Goal: Information Seeking & Learning: Learn about a topic

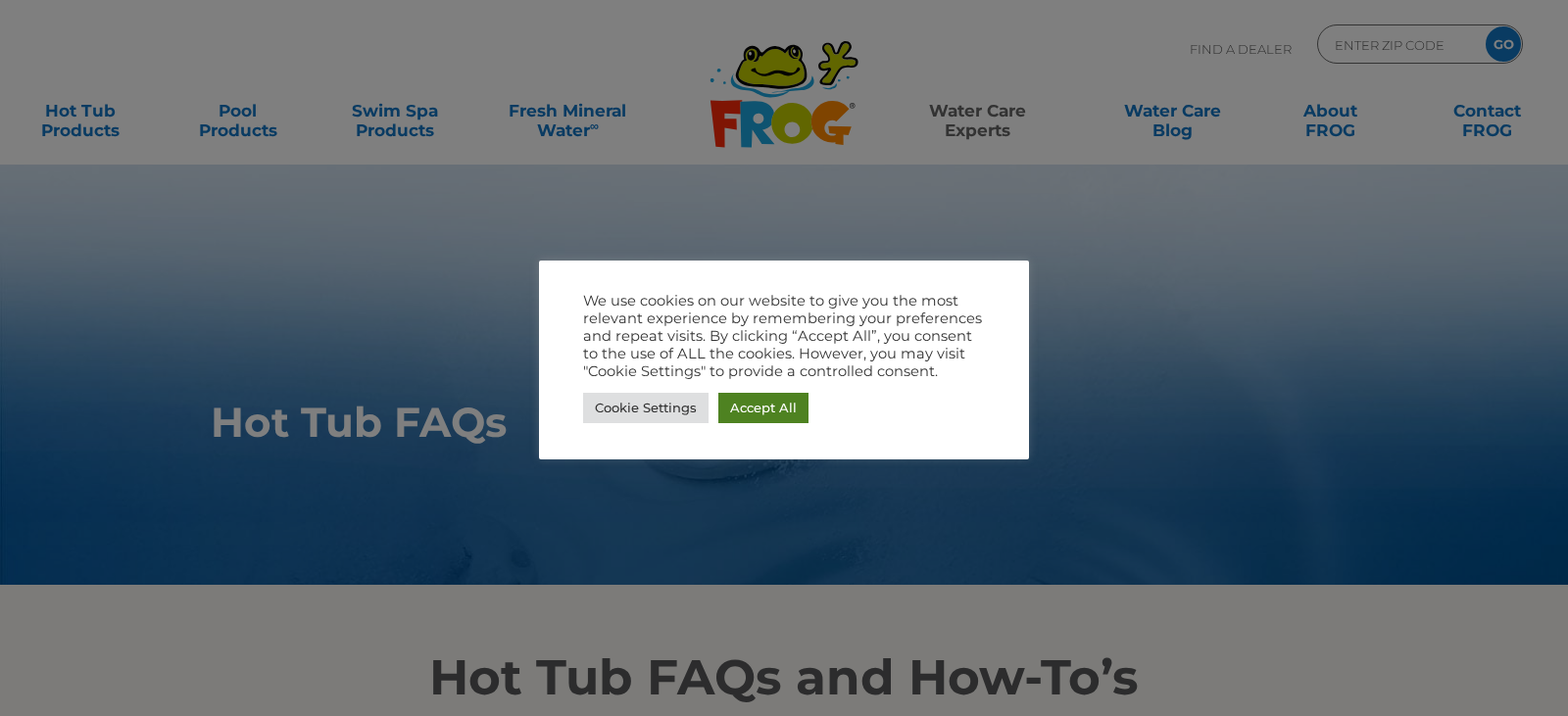
click at [768, 404] on link "Accept All" at bounding box center [763, 408] width 90 height 31
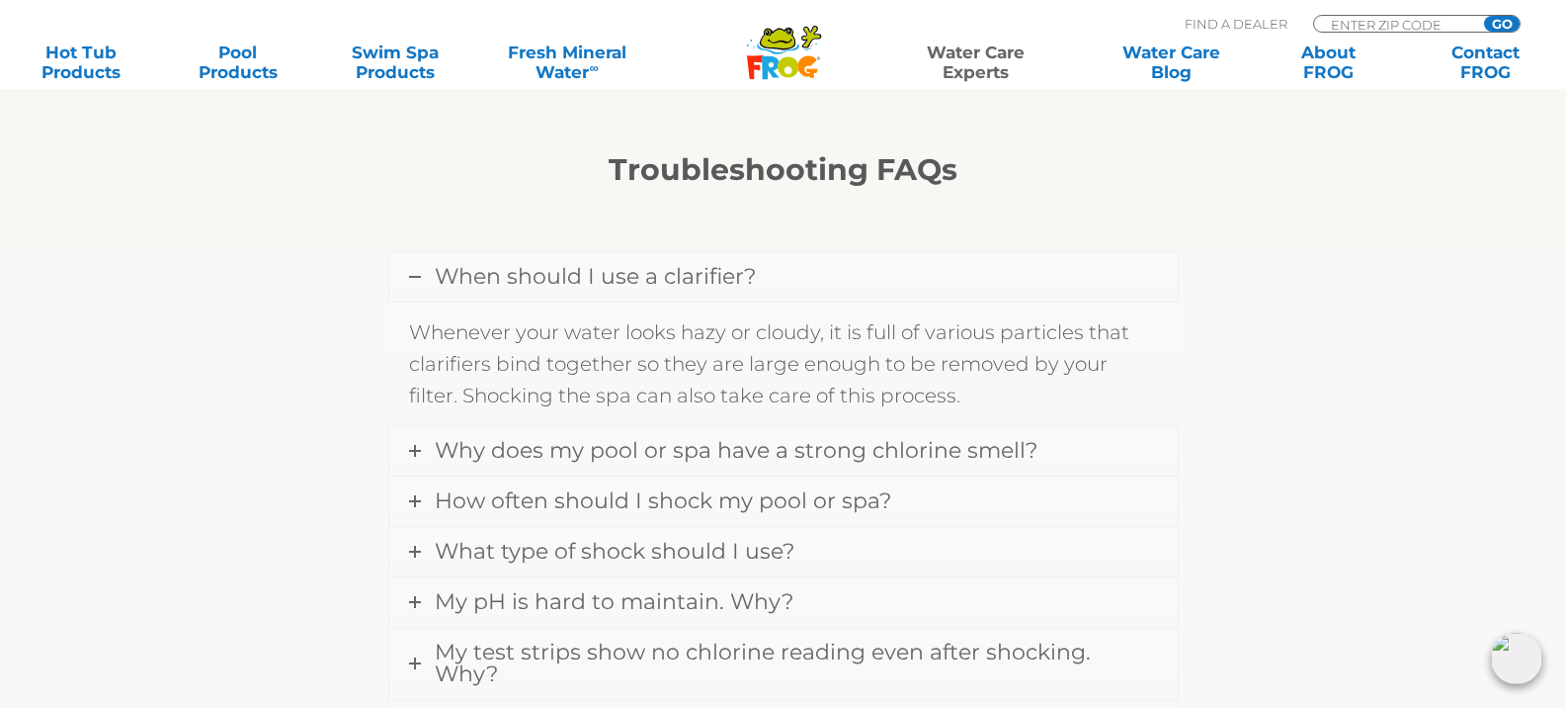
scroll to position [1680, 0]
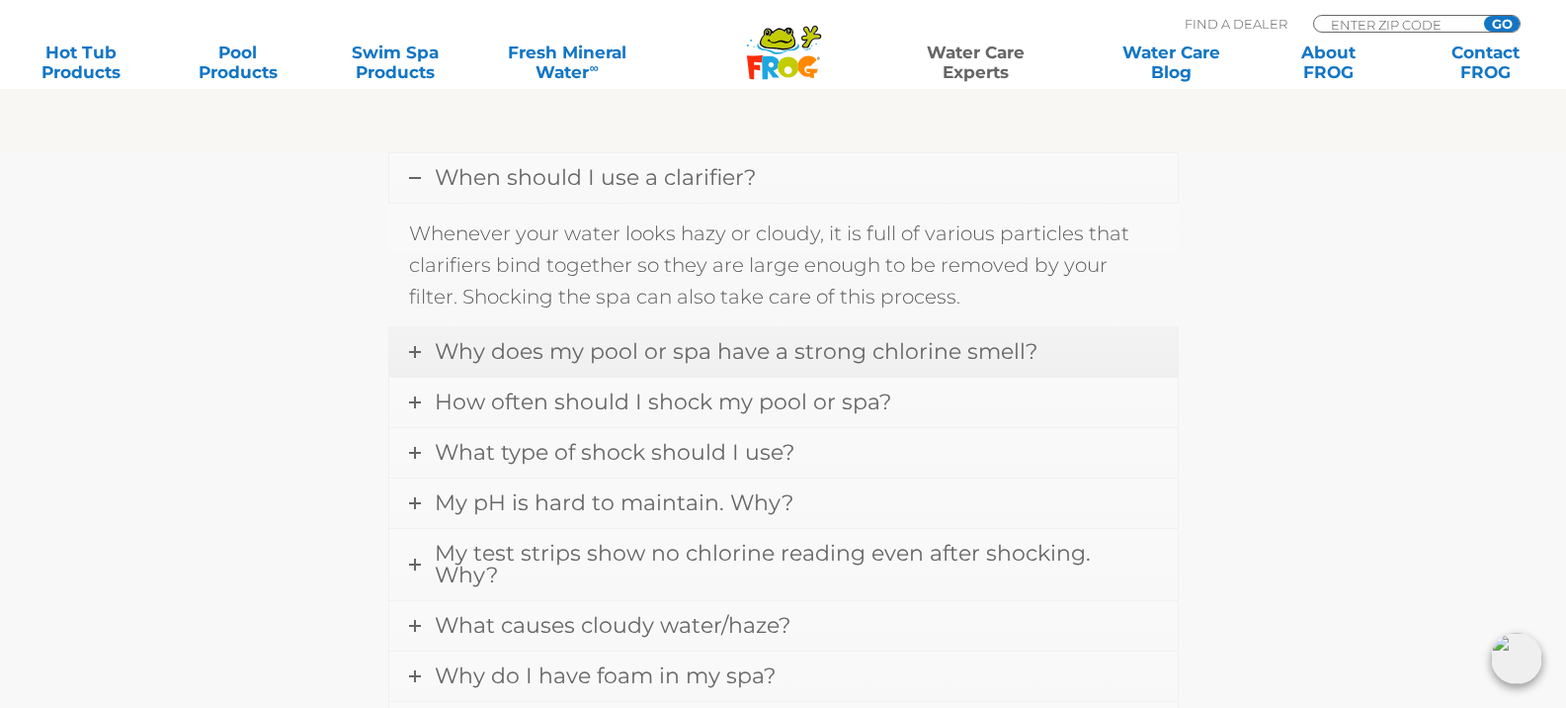
click at [971, 360] on span "Why does my pool or spa have a strong chlorine smell?" at bounding box center [736, 351] width 603 height 27
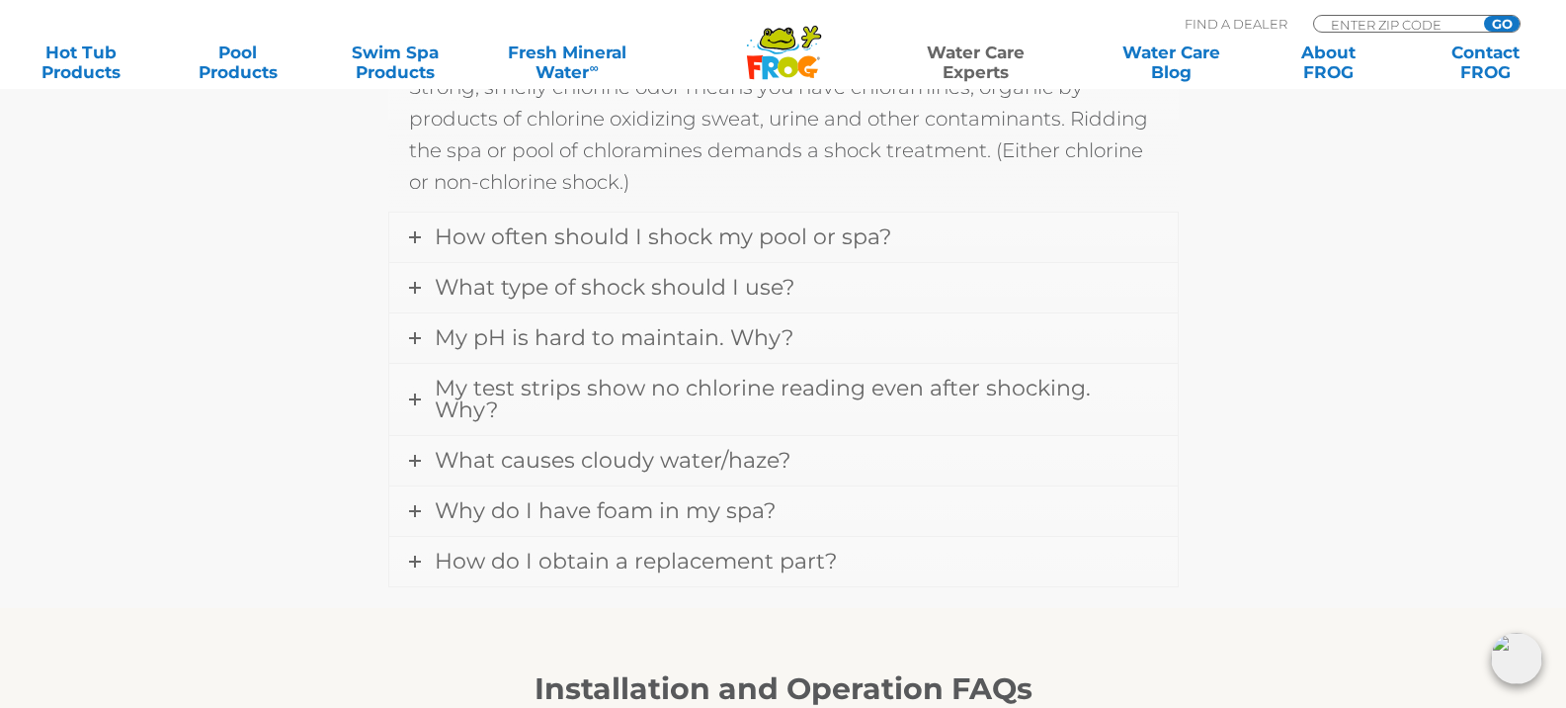
scroll to position [1878, 0]
click at [885, 238] on span "How often should I shock my pool or spa?" at bounding box center [663, 235] width 457 height 27
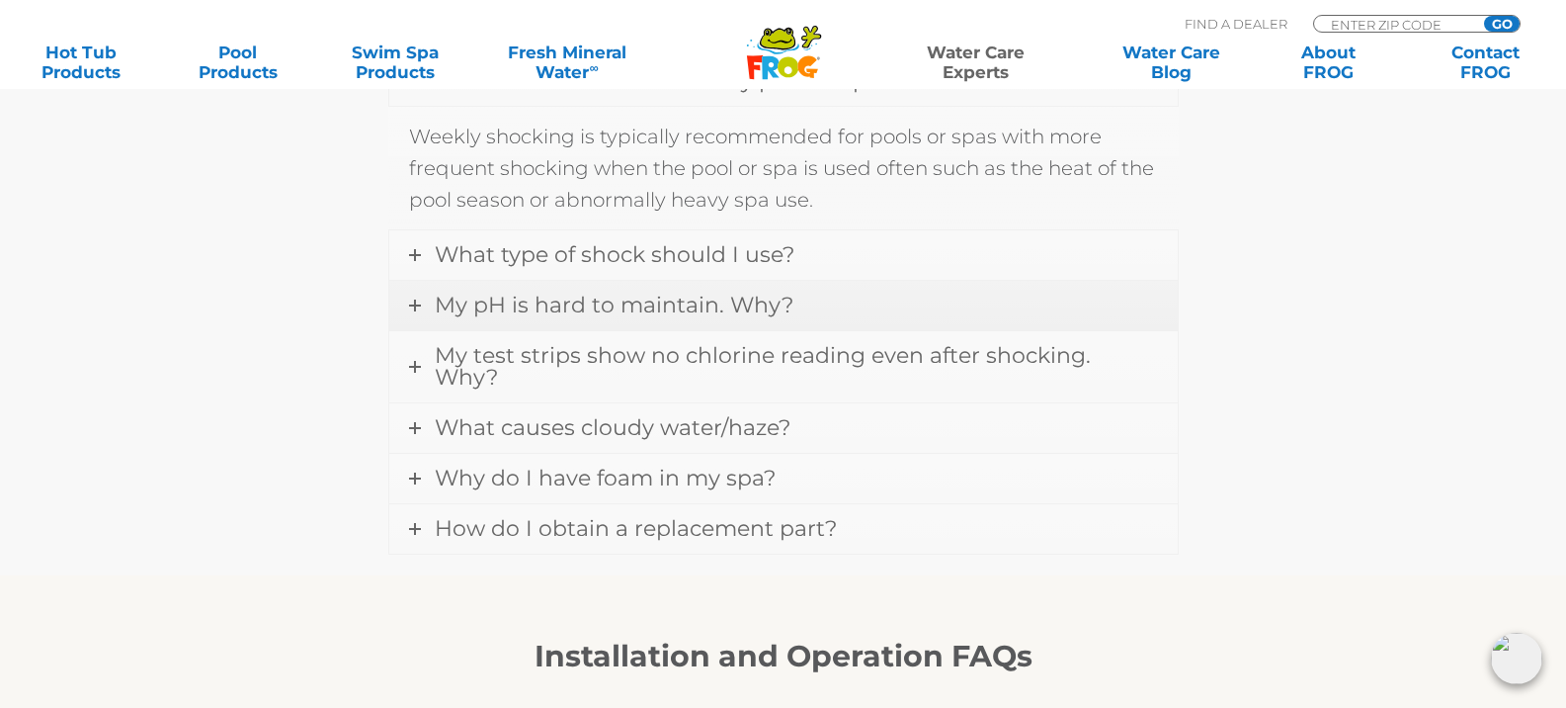
click at [858, 308] on link "My pH is hard to maintain. Why?" at bounding box center [783, 305] width 789 height 49
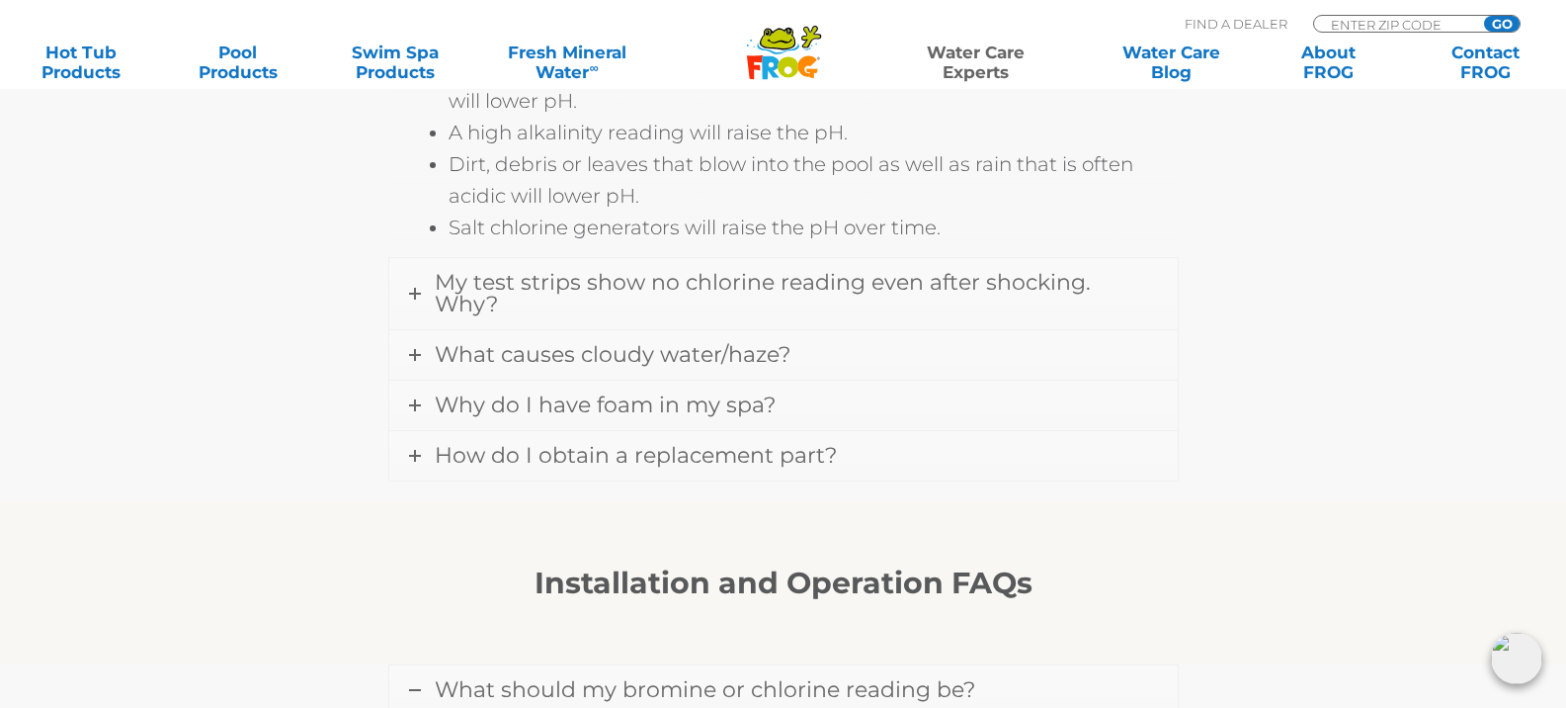
scroll to position [2471, 0]
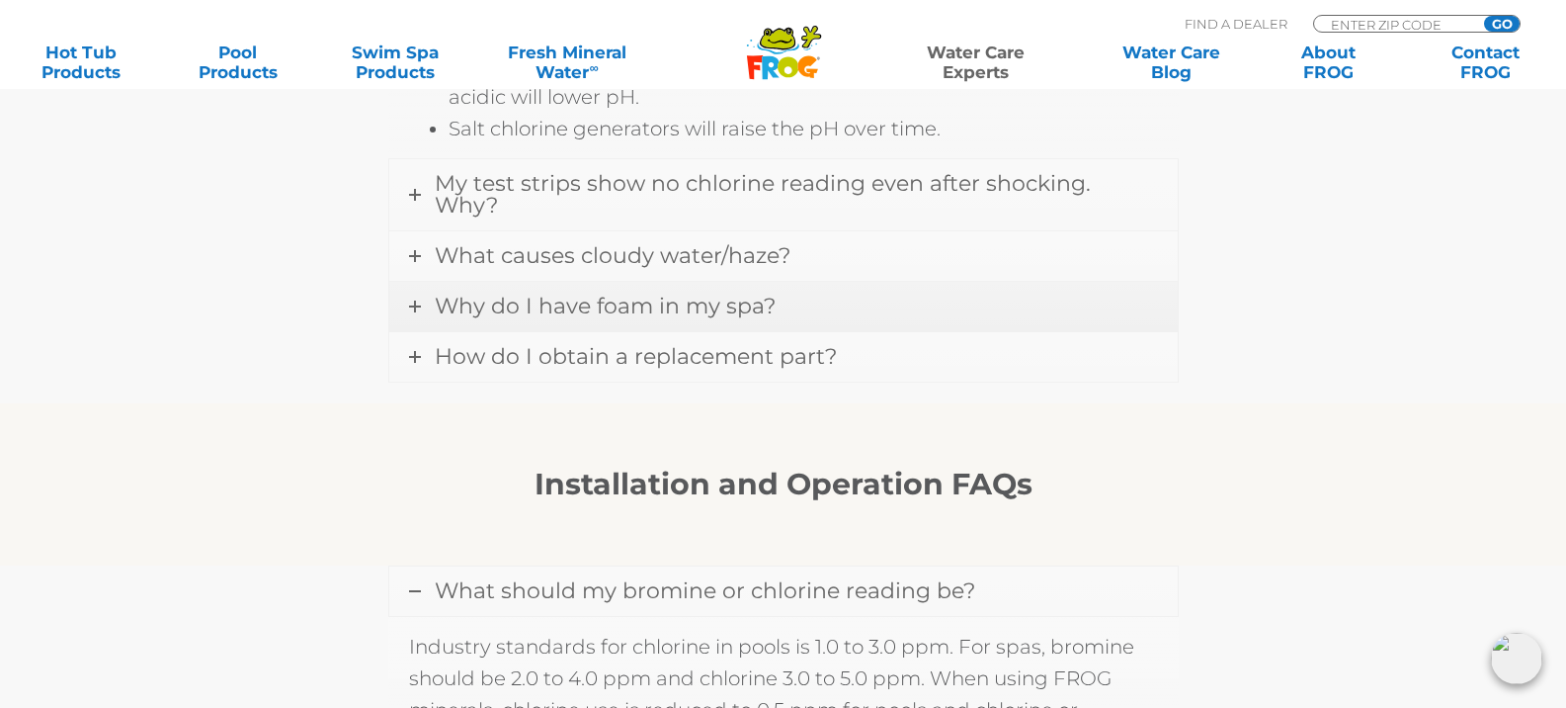
click at [671, 293] on span "Why do I have foam in my spa?" at bounding box center [605, 306] width 341 height 27
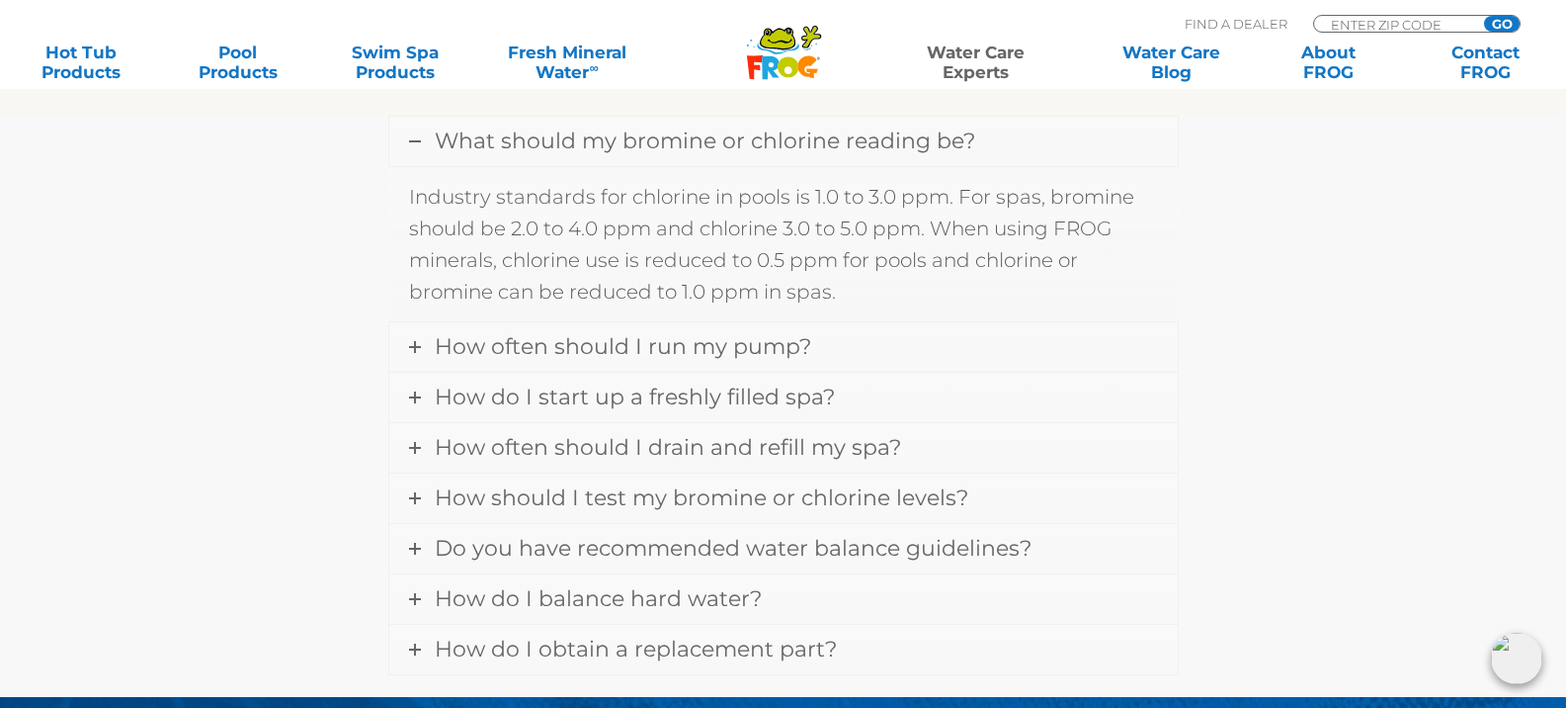
scroll to position [2630, 0]
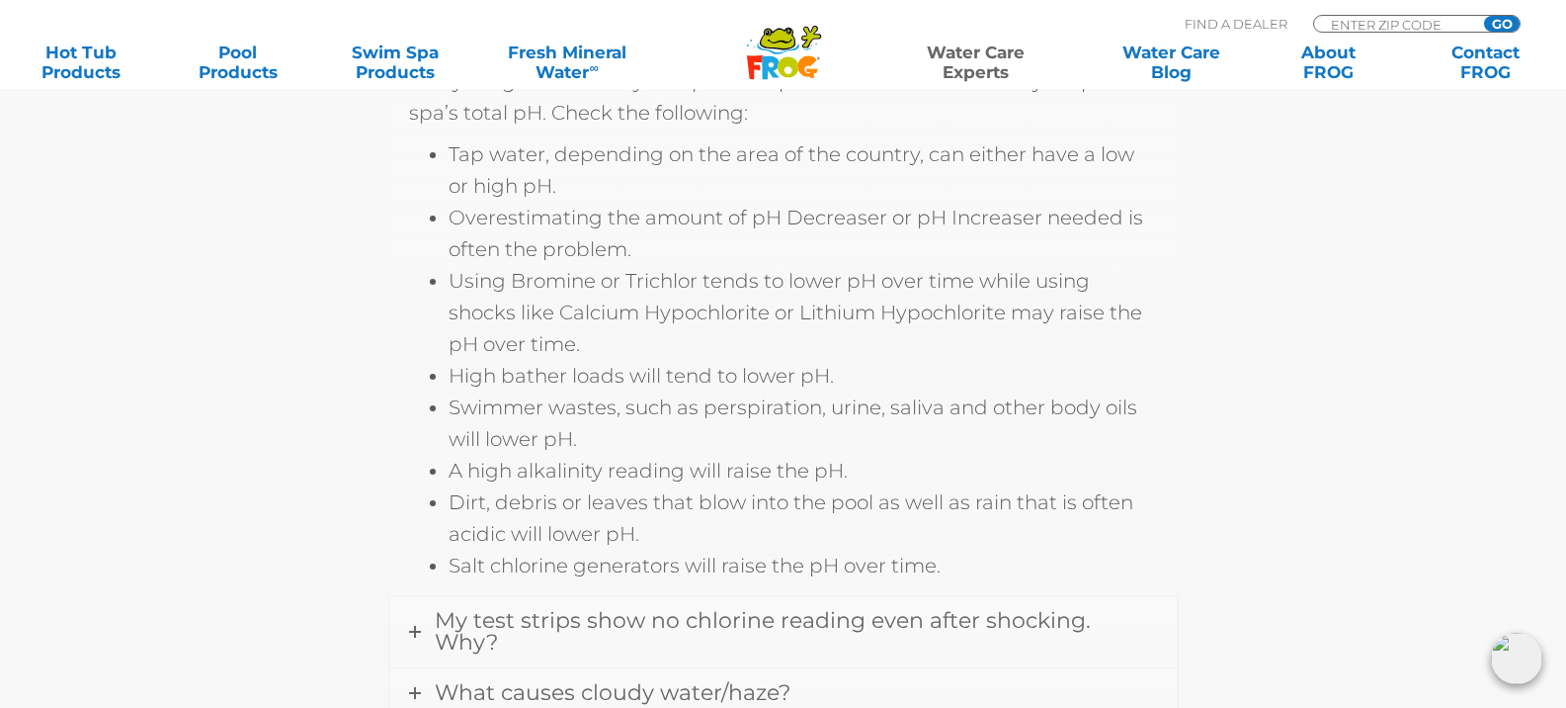
scroll to position [1893, 0]
